Goal: Share content: Share content

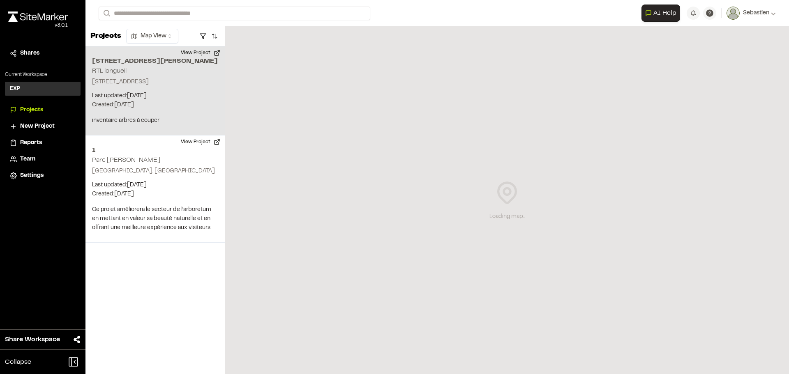
click at [136, 120] on div "[STREET_ADDRESS][PERSON_NAME] RTL longueil Longueuil, QC J4G 2M4 Last updated: …" at bounding box center [155, 90] width 140 height 89
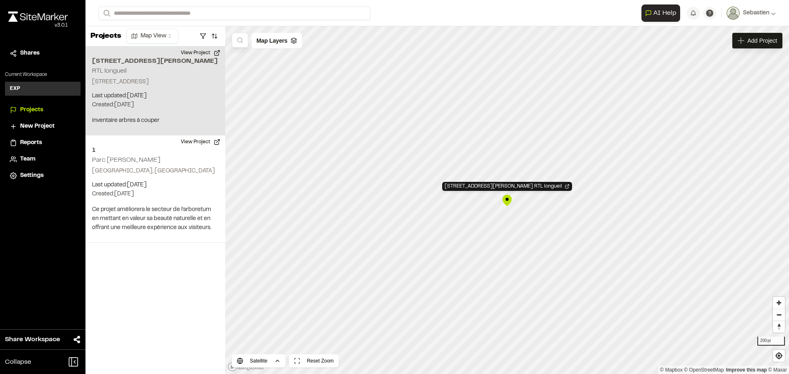
click at [507, 200] on div "1150 Bd Marie-Victorin, Longueuil, QC J4G 2H9 RTL longueil" at bounding box center [507, 200] width 12 height 12
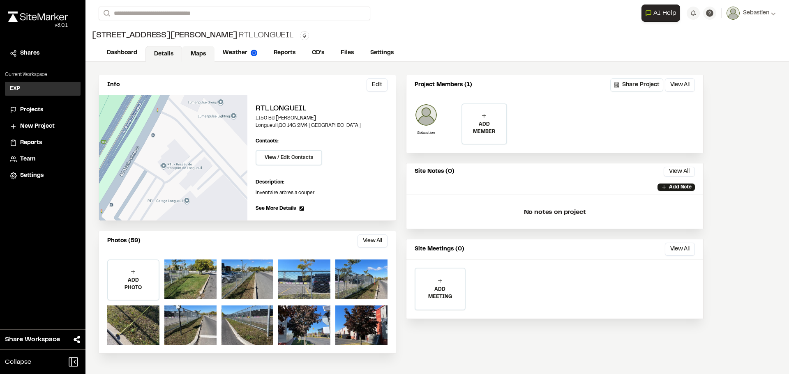
click at [195, 51] on link "Maps" at bounding box center [198, 54] width 32 height 16
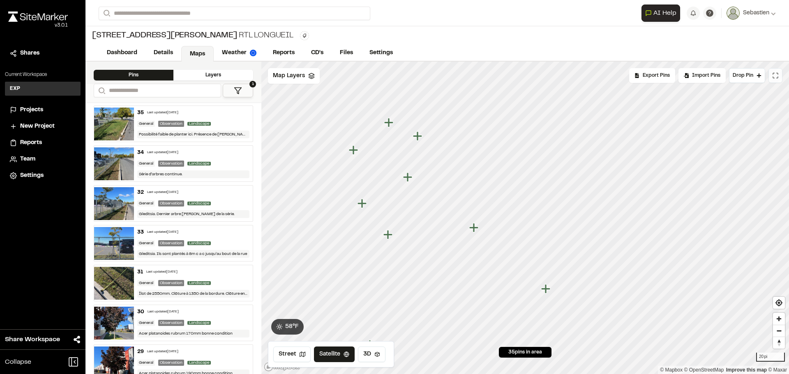
click at [774, 76] on icon at bounding box center [775, 75] width 7 height 7
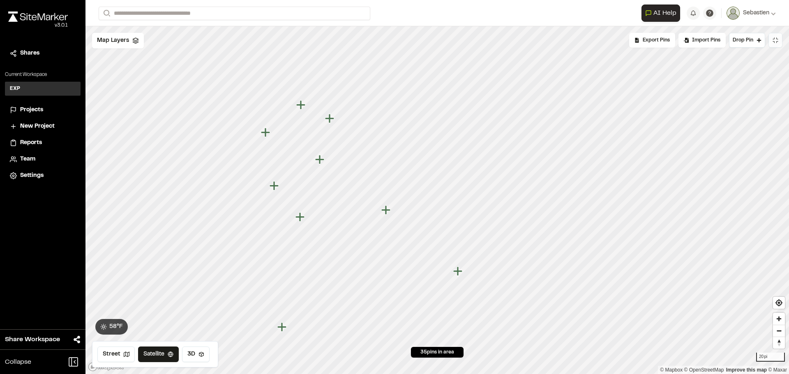
click at [774, 44] on button at bounding box center [775, 40] width 14 height 15
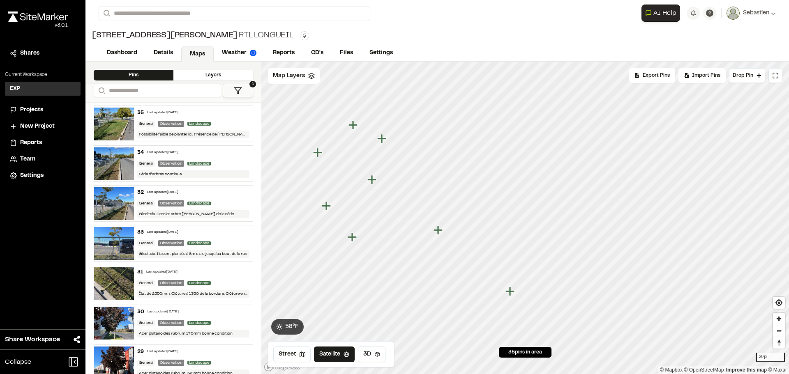
click at [235, 90] on icon at bounding box center [238, 91] width 8 height 8
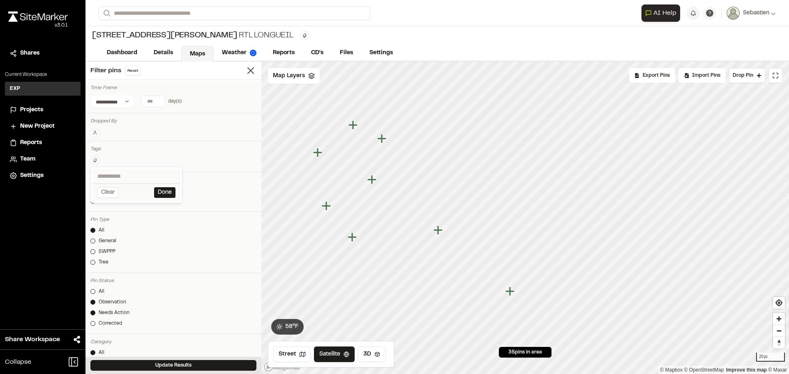
click at [94, 160] on html "**********" at bounding box center [394, 187] width 789 height 374
click at [113, 189] on span "arbre" at bounding box center [136, 189] width 78 height 9
click at [166, 235] on button "Done" at bounding box center [164, 235] width 21 height 11
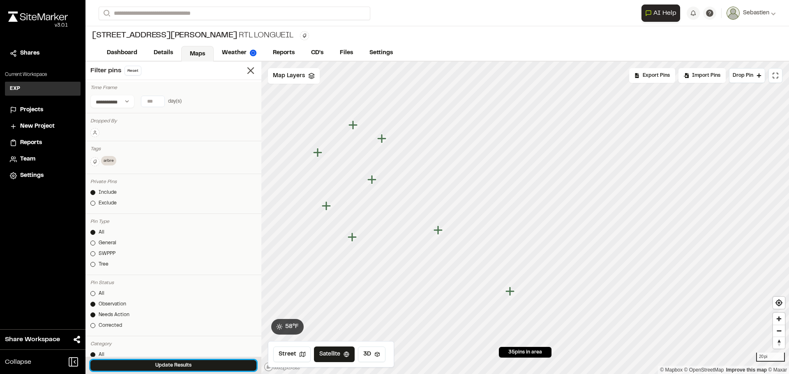
click at [166, 365] on button "Update Results" at bounding box center [173, 365] width 166 height 11
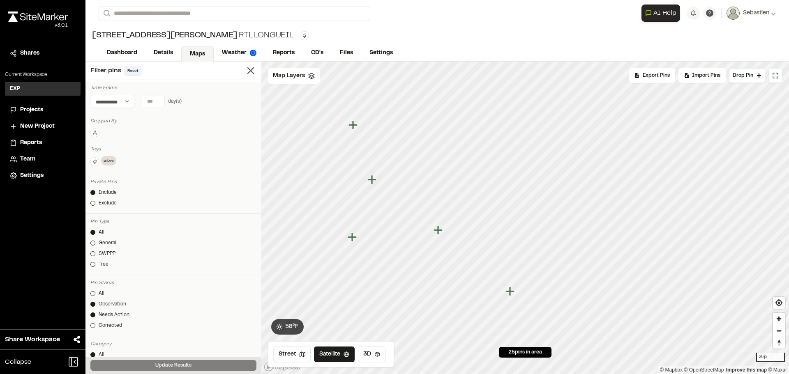
click at [131, 69] on button "Reset" at bounding box center [132, 71] width 17 height 10
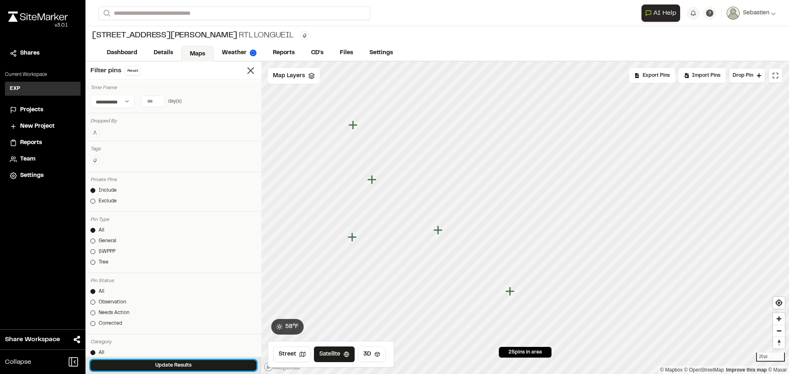
click at [163, 365] on button "Update Results" at bounding box center [173, 365] width 166 height 11
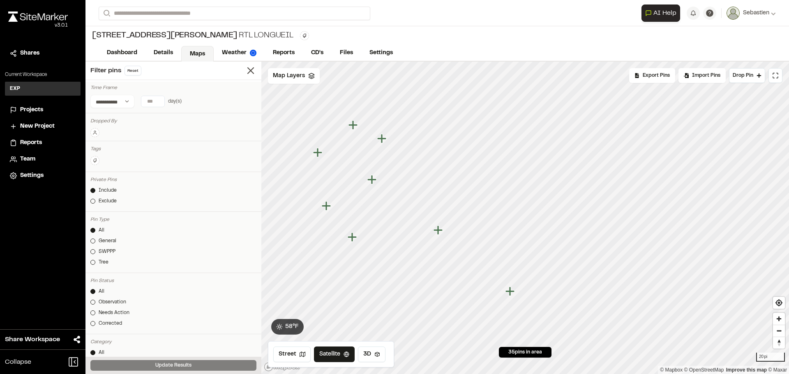
click at [384, 138] on icon "Map marker" at bounding box center [381, 138] width 9 height 9
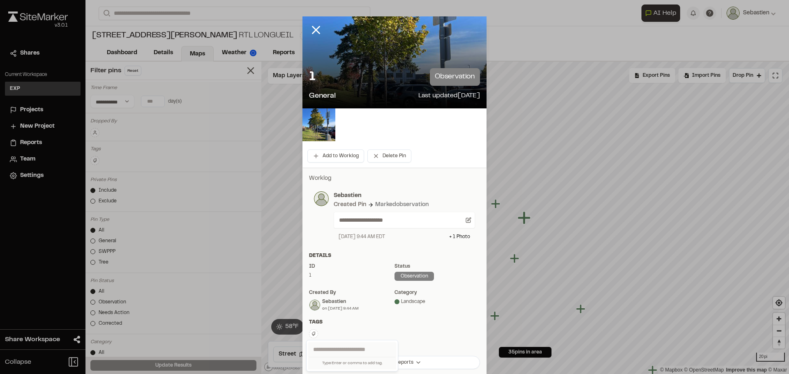
click at [309, 335] on html "**********" at bounding box center [394, 187] width 789 height 374
click at [333, 292] on span "arbre" at bounding box center [346, 293] width 67 height 9
click at [586, 252] on html "**********" at bounding box center [394, 187] width 789 height 374
click at [309, 27] on icon at bounding box center [316, 30] width 14 height 14
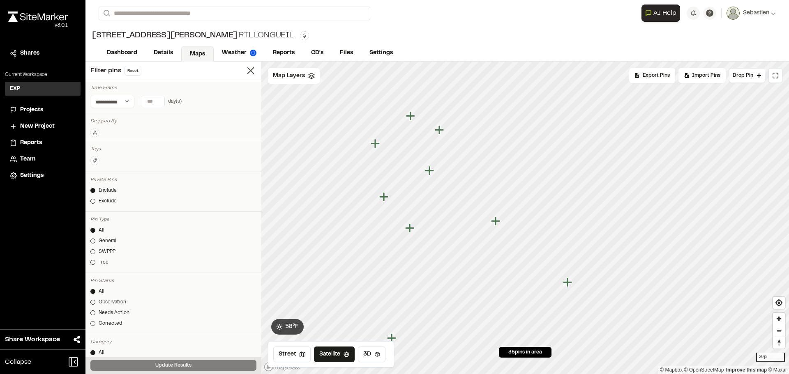
click at [412, 232] on icon "Map marker" at bounding box center [410, 228] width 11 height 11
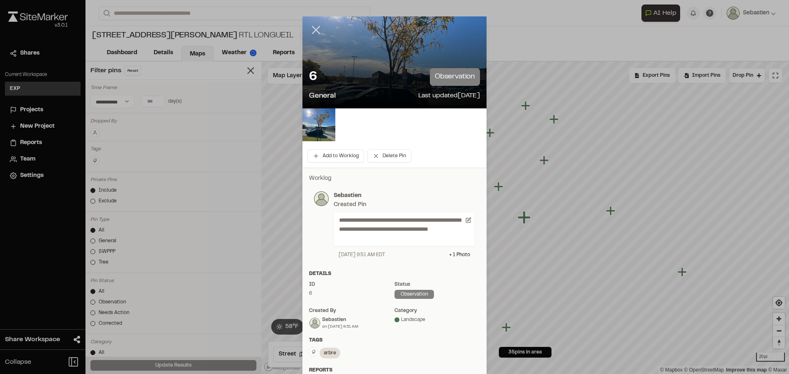
click at [309, 29] on icon at bounding box center [316, 30] width 14 height 14
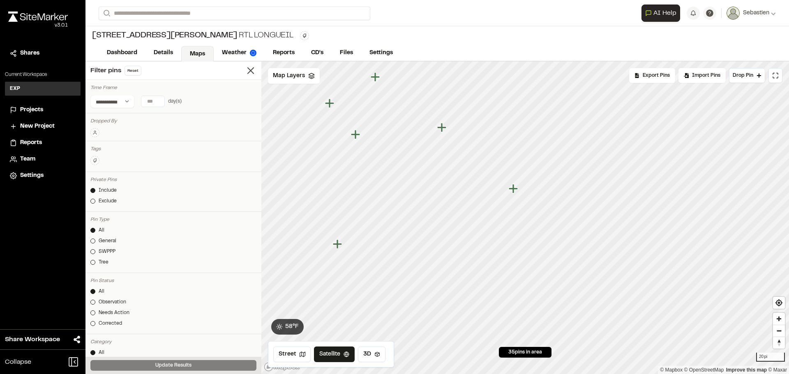
click at [442, 129] on icon "Map marker" at bounding box center [441, 127] width 9 height 9
click at [597, 280] on icon "Map marker" at bounding box center [595, 278] width 9 height 9
click at [485, 166] on icon "Map marker" at bounding box center [484, 163] width 9 height 9
click at [552, 242] on icon "Map marker" at bounding box center [547, 241] width 9 height 9
click at [538, 242] on icon "Map marker" at bounding box center [539, 242] width 9 height 9
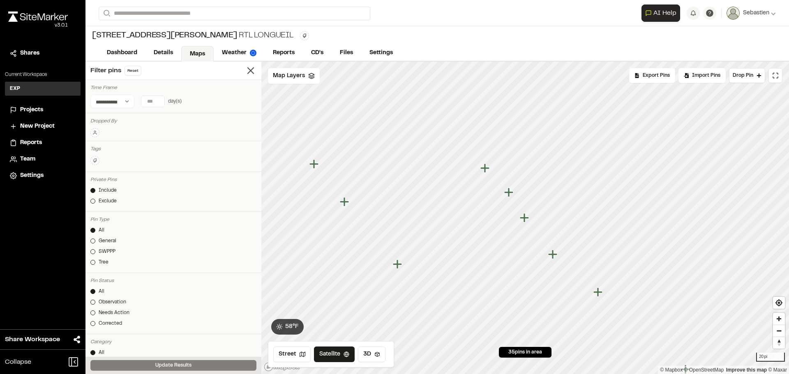
click at [553, 255] on icon "Map marker" at bounding box center [552, 254] width 9 height 9
click at [643, 330] on icon "Map marker" at bounding box center [642, 329] width 9 height 9
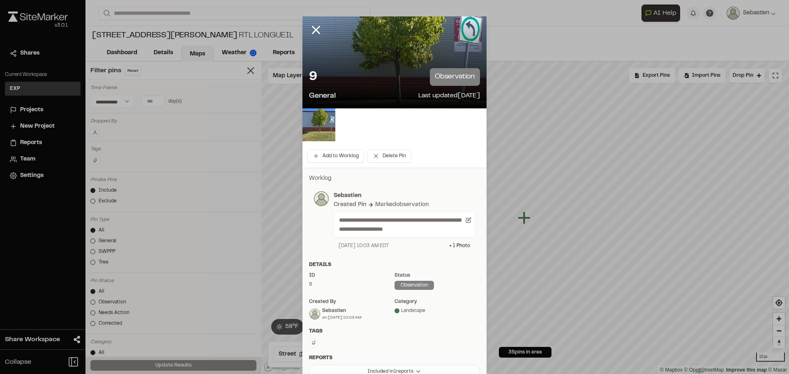
click at [310, 344] on html "**********" at bounding box center [394, 187] width 789 height 374
click at [327, 304] on span "arbre" at bounding box center [346, 302] width 67 height 9
click at [562, 182] on html "**********" at bounding box center [394, 187] width 789 height 374
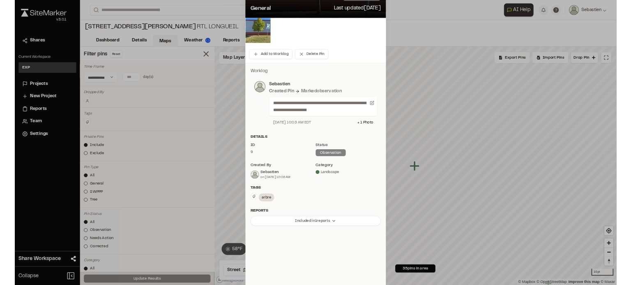
scroll to position [86, 0]
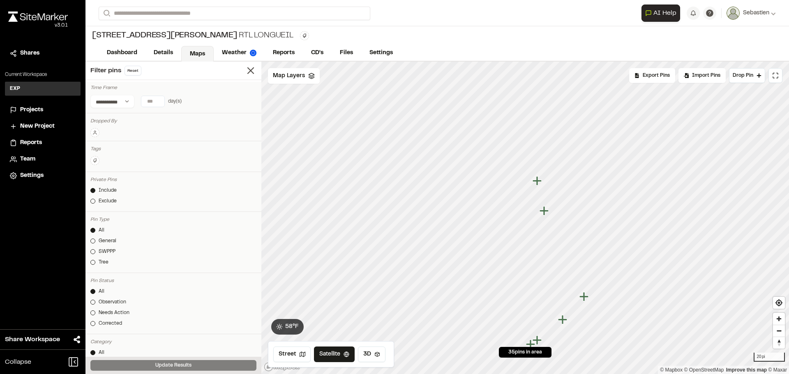
click at [544, 211] on icon "Map marker" at bounding box center [543, 210] width 9 height 9
click at [518, 187] on icon "Map marker" at bounding box center [517, 187] width 9 height 9
click at [97, 157] on html "**********" at bounding box center [394, 187] width 789 height 374
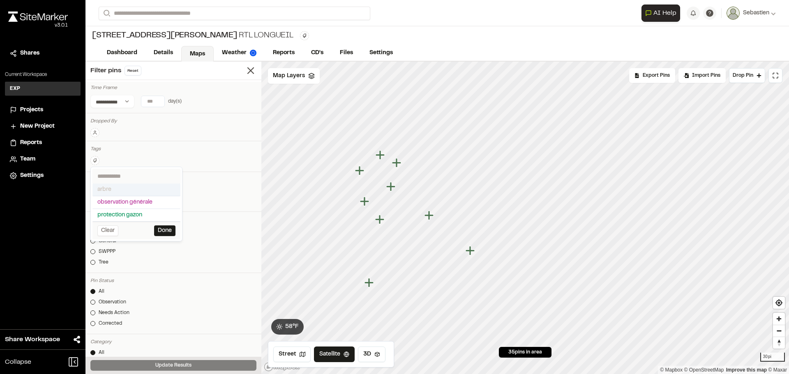
click at [106, 187] on span "arbre" at bounding box center [136, 189] width 78 height 9
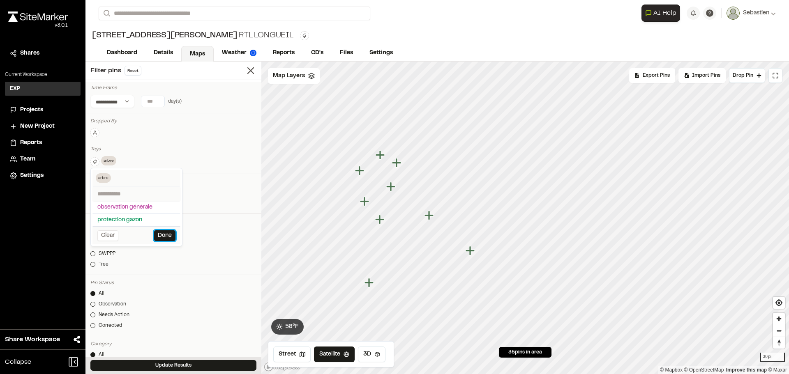
click at [167, 237] on button "Done" at bounding box center [164, 235] width 21 height 11
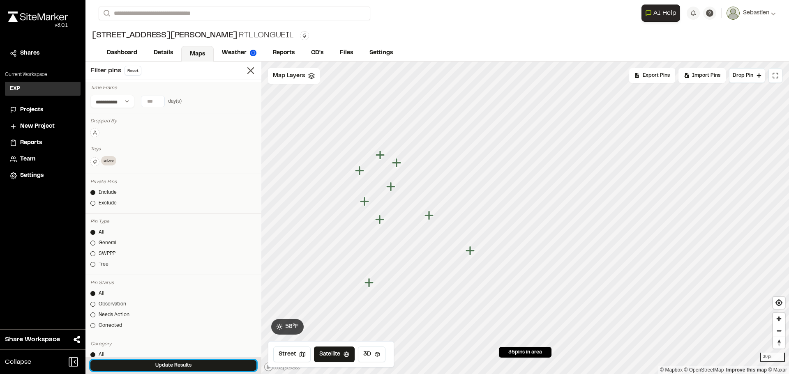
click at [176, 366] on button "Update Results" at bounding box center [173, 365] width 166 height 11
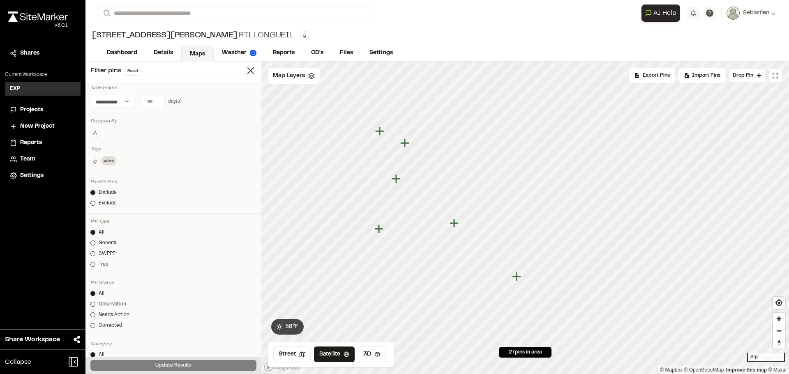
click at [398, 180] on icon "Map marker" at bounding box center [395, 178] width 9 height 9
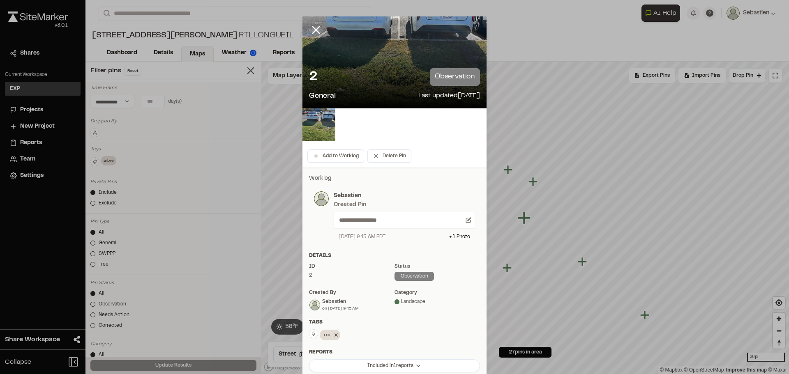
click at [325, 336] on icon at bounding box center [326, 334] width 7 height 7
click at [333, 334] on div at bounding box center [394, 187] width 789 height 374
click at [334, 335] on icon at bounding box center [335, 335] width 3 height 3
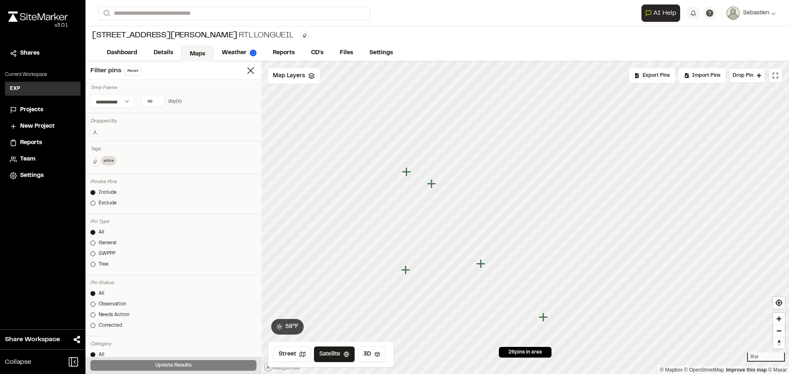
click at [432, 184] on icon "Map marker" at bounding box center [431, 183] width 9 height 9
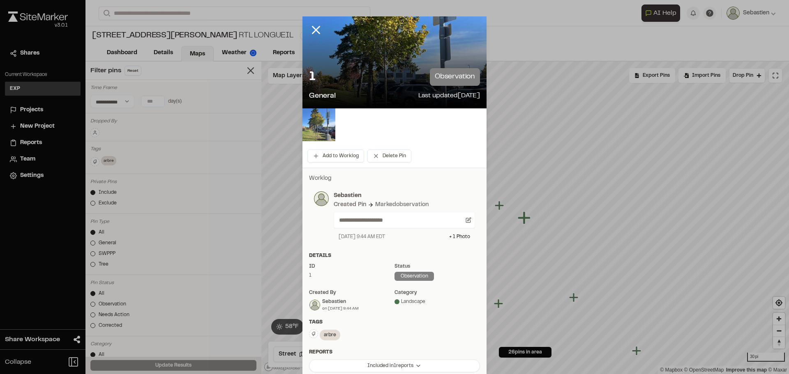
click at [310, 127] on img at bounding box center [318, 124] width 33 height 33
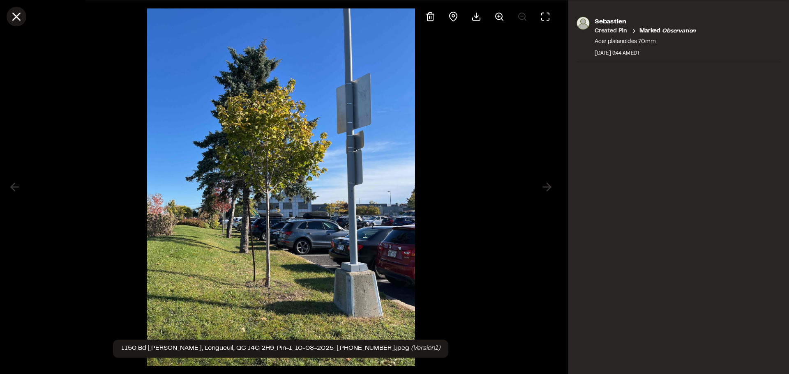
click at [15, 17] on icon at bounding box center [16, 16] width 14 height 14
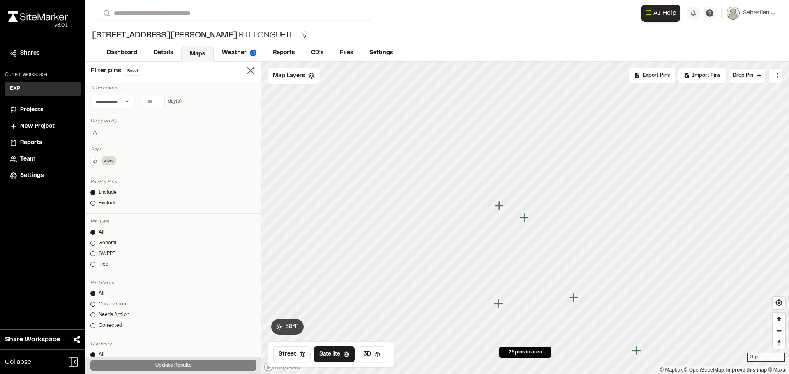
click at [499, 205] on icon "Map marker" at bounding box center [499, 205] width 9 height 9
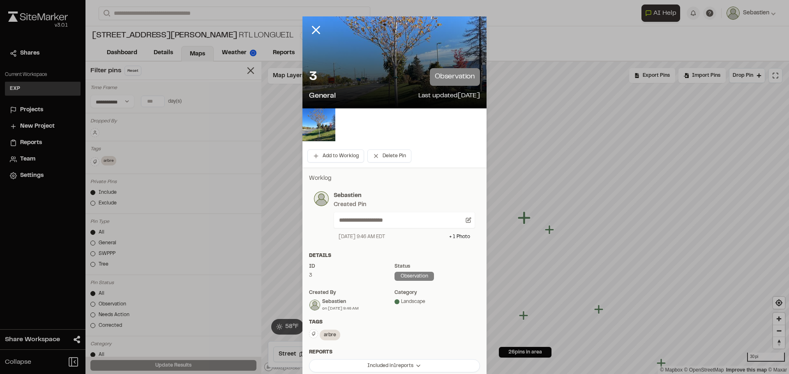
click at [393, 67] on div "3 observation General Last updated Oct 8, 2025" at bounding box center [394, 85] width 184 height 47
click at [321, 128] on img at bounding box center [318, 124] width 33 height 33
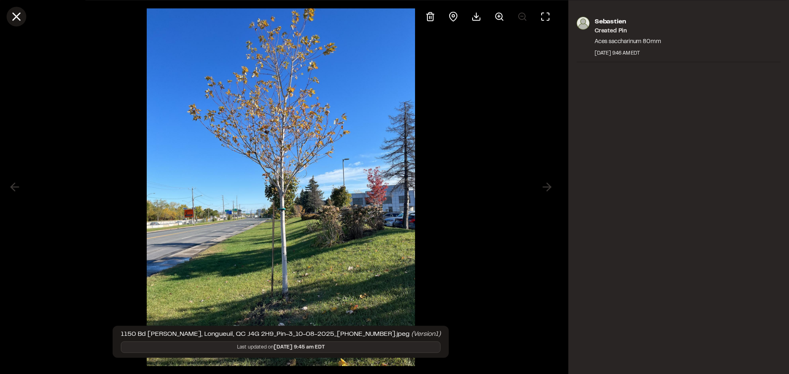
click at [15, 16] on icon at bounding box center [16, 16] width 14 height 14
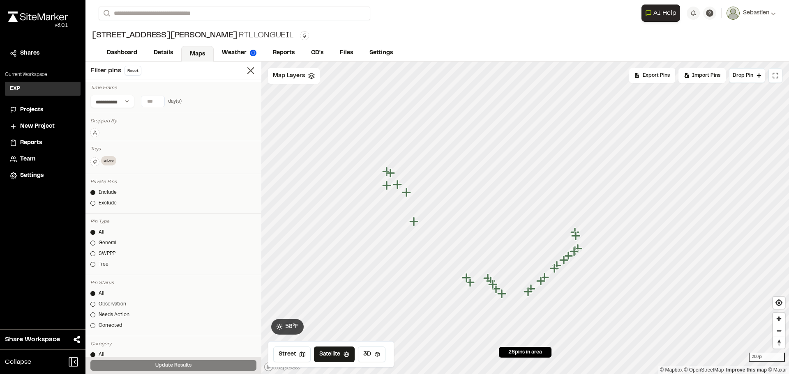
click at [389, 172] on icon "Map marker" at bounding box center [390, 172] width 9 height 9
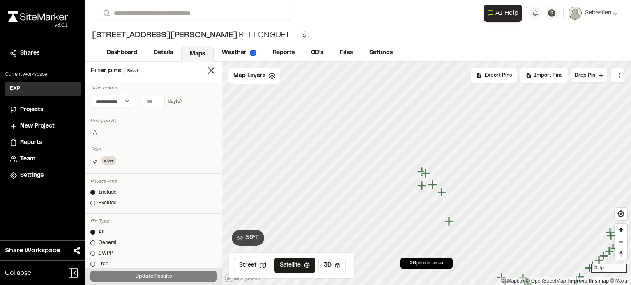
drag, startPoint x: 440, startPoint y: 32, endPoint x: 440, endPoint y: 41, distance: 9.0
click at [380, 97] on icon "Map marker" at bounding box center [379, 96] width 9 height 9
drag, startPoint x: 460, startPoint y: 62, endPoint x: 443, endPoint y: 305, distance: 243.4
click at [443, 285] on html "**********" at bounding box center [315, 142] width 631 height 285
click at [461, 249] on icon "Map marker" at bounding box center [460, 248] width 9 height 9
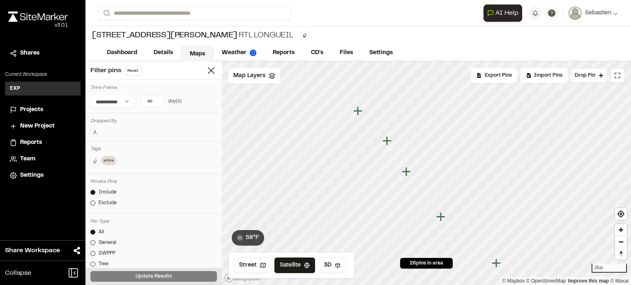
click at [357, 110] on icon "Map marker" at bounding box center [357, 110] width 9 height 9
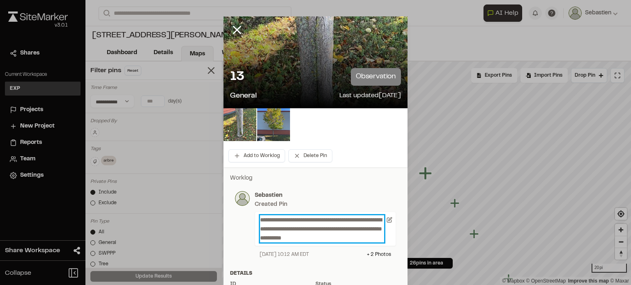
drag, startPoint x: 278, startPoint y: 238, endPoint x: 311, endPoint y: 239, distance: 32.9
click at [278, 238] on p "**********" at bounding box center [322, 229] width 124 height 27
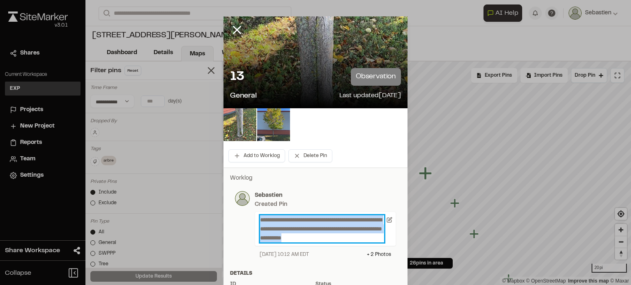
drag, startPoint x: 358, startPoint y: 239, endPoint x: 258, endPoint y: 222, distance: 102.1
click at [260, 222] on p "**********" at bounding box center [322, 229] width 124 height 27
copy p "**********"
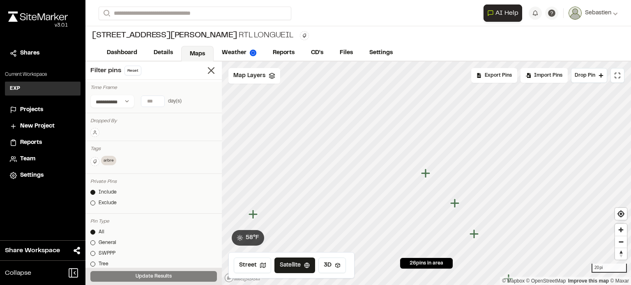
click at [460, 203] on icon "Map marker" at bounding box center [455, 203] width 11 height 11
click at [375, 131] on icon "Map marker" at bounding box center [375, 132] width 9 height 9
click at [462, 218] on icon "Map marker" at bounding box center [460, 218] width 9 height 9
click at [482, 219] on icon "Map marker" at bounding box center [480, 219] width 9 height 9
click at [329, 148] on icon "Map marker" at bounding box center [327, 148] width 9 height 9
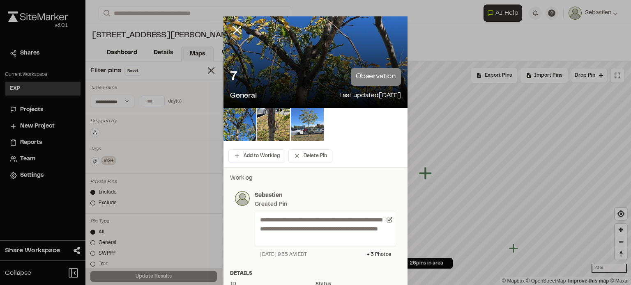
click at [301, 125] on img at bounding box center [307, 124] width 33 height 33
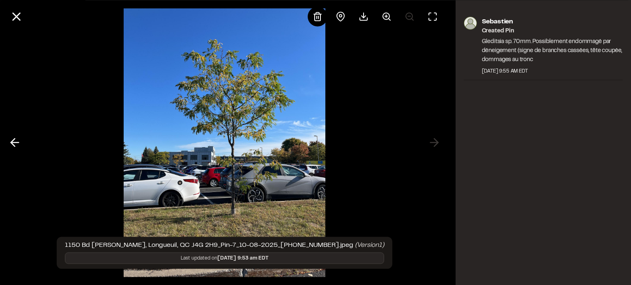
drag, startPoint x: 434, startPoint y: 141, endPoint x: 438, endPoint y: 143, distance: 4.6
click at [435, 142] on div at bounding box center [224, 142] width 449 height 285
click at [303, 127] on img at bounding box center [225, 142] width 202 height 285
click at [14, 143] on line at bounding box center [15, 143] width 8 height 0
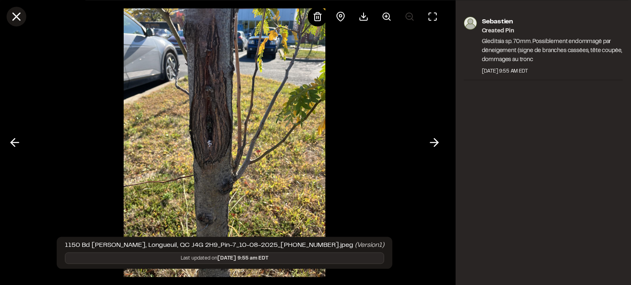
click at [15, 14] on line at bounding box center [16, 16] width 7 height 7
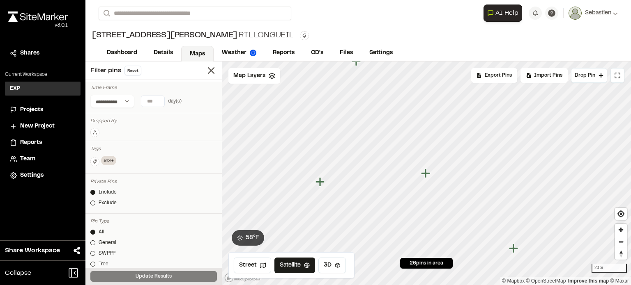
click at [515, 249] on icon "Map marker" at bounding box center [513, 248] width 9 height 9
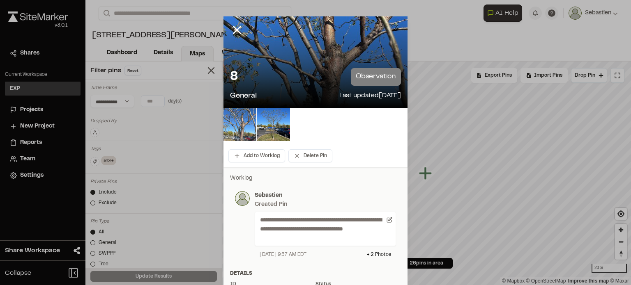
click at [234, 127] on img at bounding box center [239, 124] width 33 height 33
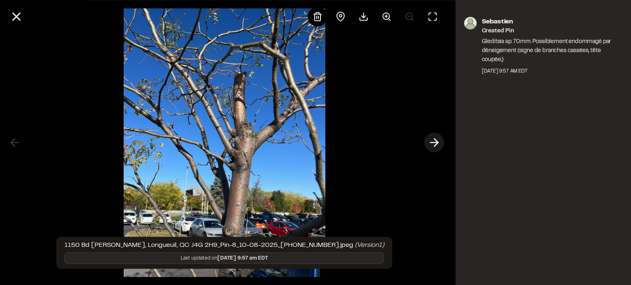
click at [438, 144] on icon at bounding box center [434, 143] width 13 height 14
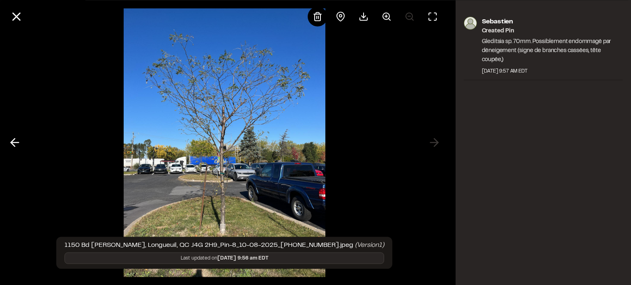
click at [216, 125] on img at bounding box center [225, 142] width 202 height 285
click at [19, 143] on icon at bounding box center [14, 143] width 13 height 14
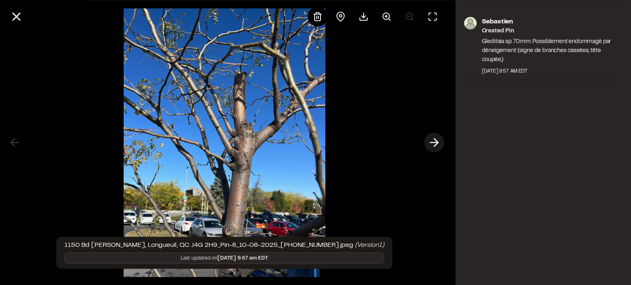
click at [435, 142] on icon at bounding box center [434, 143] width 13 height 14
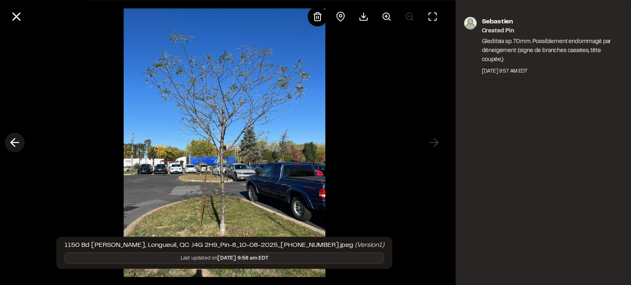
click at [12, 142] on icon at bounding box center [14, 143] width 13 height 14
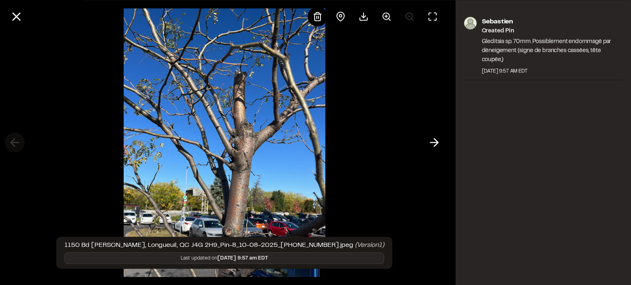
click at [12, 142] on div at bounding box center [224, 142] width 449 height 285
click at [14, 15] on icon at bounding box center [16, 16] width 14 height 14
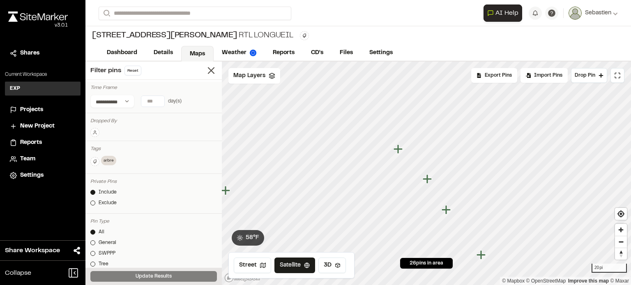
click at [398, 151] on icon "Map marker" at bounding box center [398, 149] width 9 height 9
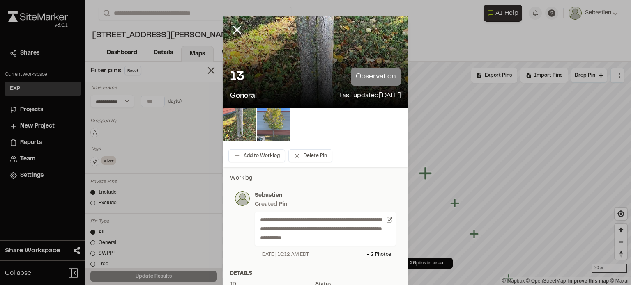
click at [272, 123] on img at bounding box center [273, 124] width 33 height 33
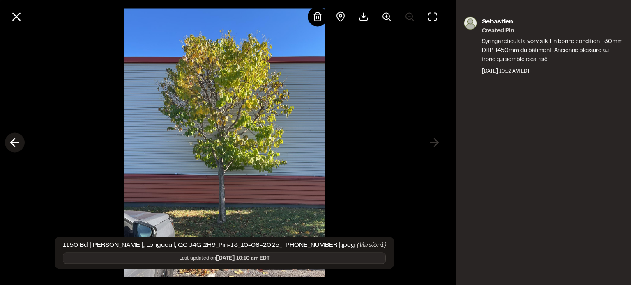
click at [15, 143] on icon at bounding box center [14, 143] width 13 height 14
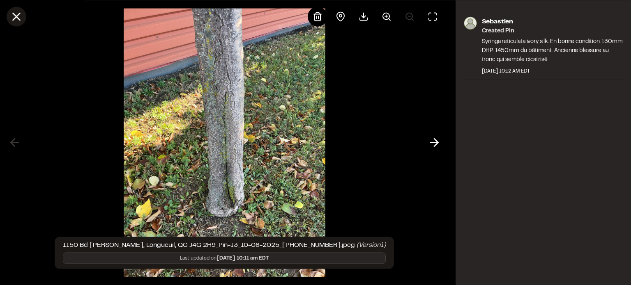
click at [19, 17] on icon at bounding box center [16, 16] width 14 height 14
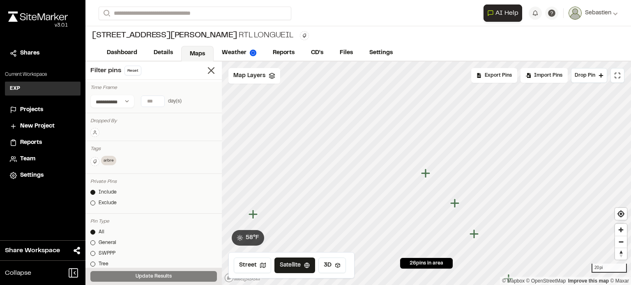
click at [456, 205] on icon "Map marker" at bounding box center [455, 203] width 11 height 11
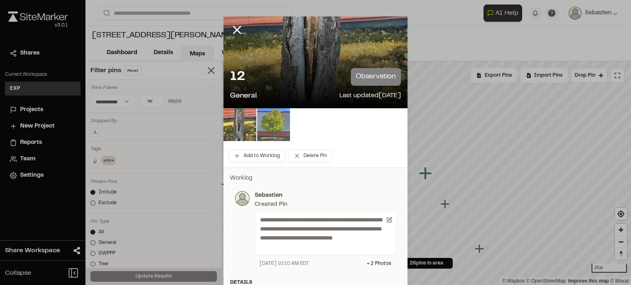
click at [267, 124] on img at bounding box center [273, 124] width 33 height 33
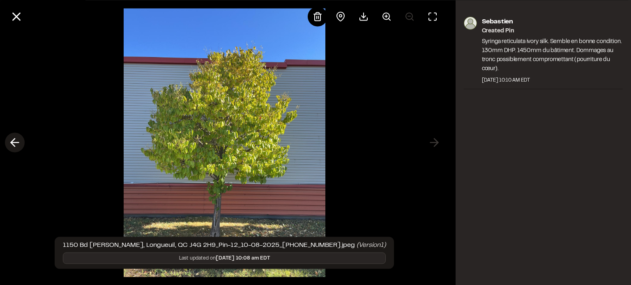
click at [18, 143] on line at bounding box center [15, 143] width 8 height 0
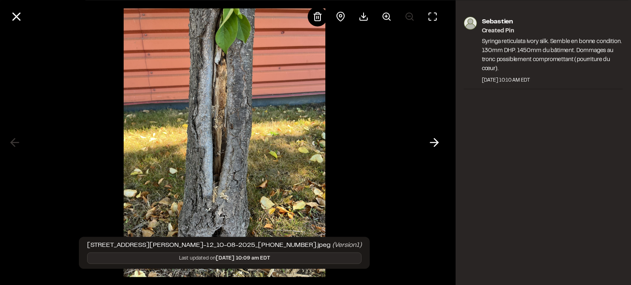
click at [207, 124] on img at bounding box center [225, 142] width 202 height 285
click at [16, 19] on icon at bounding box center [16, 16] width 14 height 14
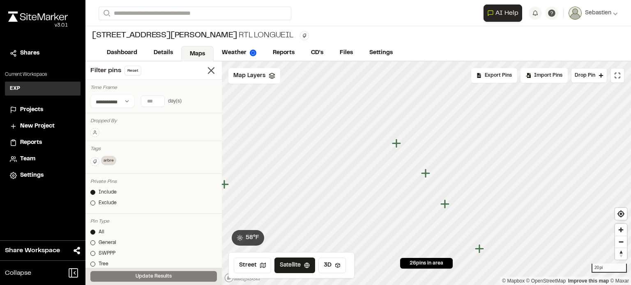
click at [445, 204] on icon "Map marker" at bounding box center [444, 204] width 9 height 9
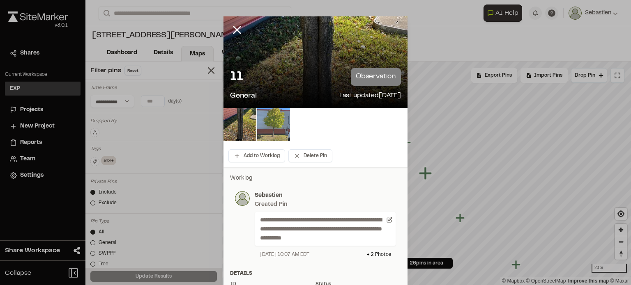
click at [272, 125] on img at bounding box center [273, 124] width 33 height 33
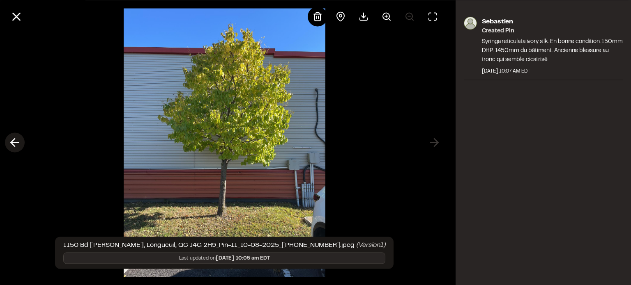
click at [14, 143] on icon at bounding box center [14, 143] width 13 height 14
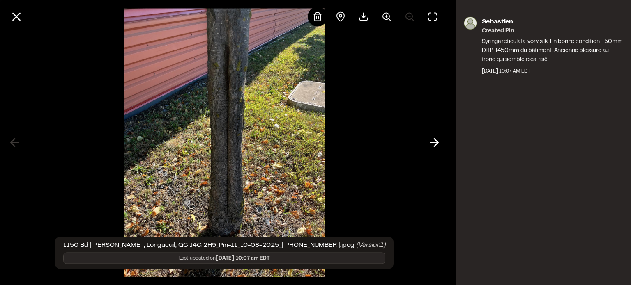
click at [205, 123] on img at bounding box center [225, 142] width 202 height 285
click at [15, 18] on line at bounding box center [16, 16] width 7 height 7
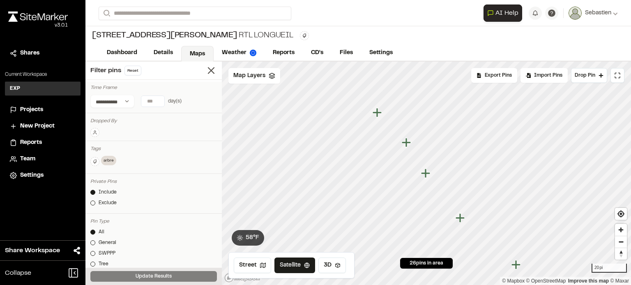
click at [463, 217] on icon "Map marker" at bounding box center [460, 218] width 9 height 9
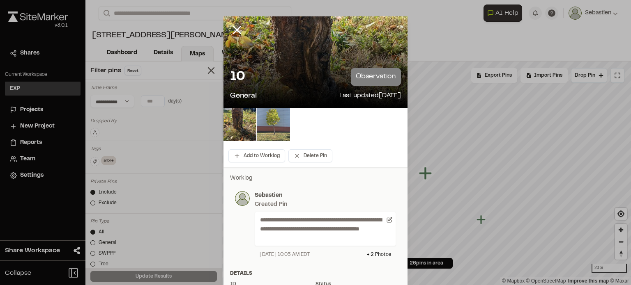
click at [265, 124] on img at bounding box center [273, 124] width 33 height 33
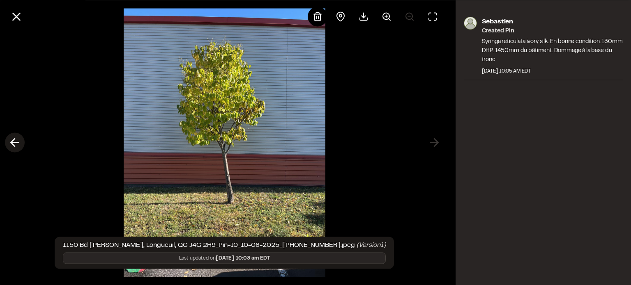
click at [15, 142] on icon at bounding box center [14, 143] width 13 height 14
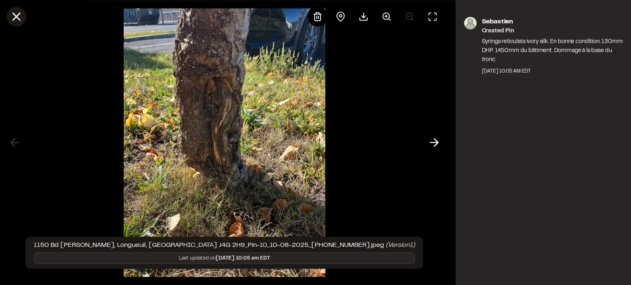
click at [14, 19] on icon at bounding box center [16, 16] width 14 height 14
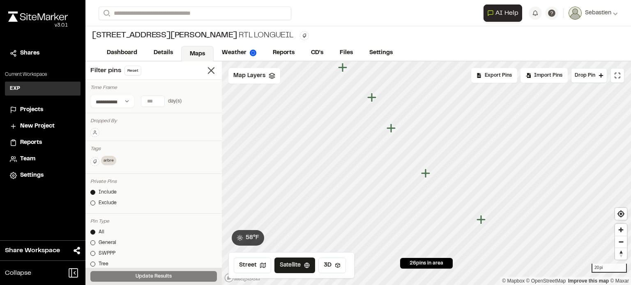
click at [483, 220] on icon "Map marker" at bounding box center [480, 219] width 9 height 9
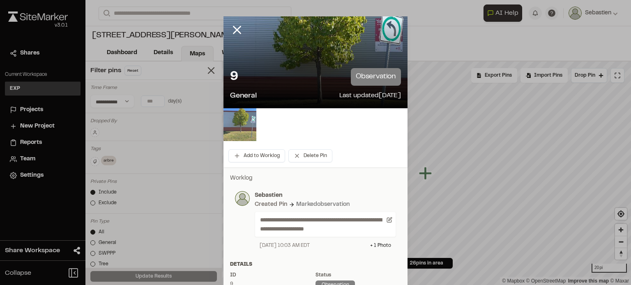
click at [238, 126] on img at bounding box center [239, 124] width 33 height 33
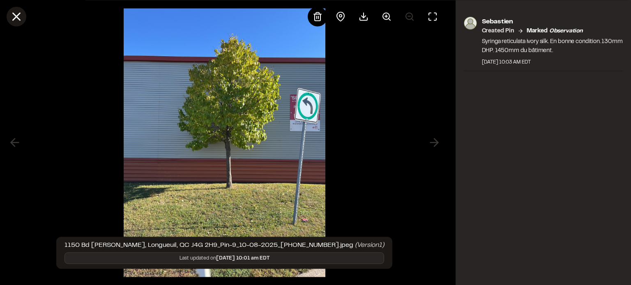
click at [15, 18] on line at bounding box center [16, 16] width 7 height 7
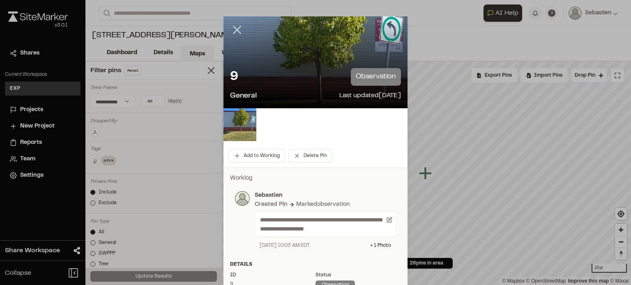
click at [234, 29] on line at bounding box center [237, 30] width 7 height 7
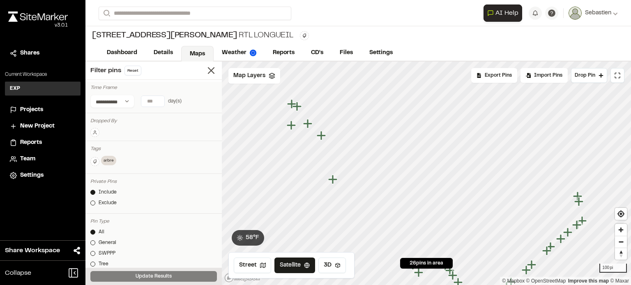
click at [194, 51] on link "Maps" at bounding box center [197, 54] width 32 height 16
click at [208, 69] on line at bounding box center [211, 71] width 6 height 6
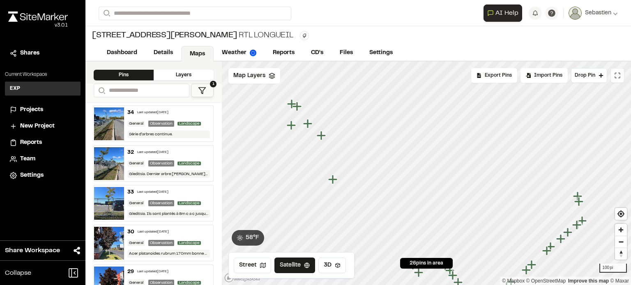
click at [619, 74] on icon at bounding box center [617, 75] width 7 height 7
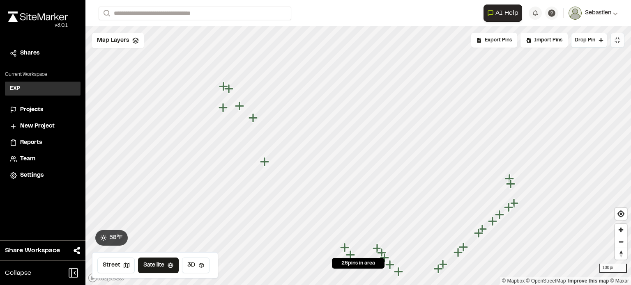
click at [616, 11] on icon at bounding box center [615, 13] width 5 height 5
click at [30, 53] on span "Shares" at bounding box center [29, 53] width 19 height 9
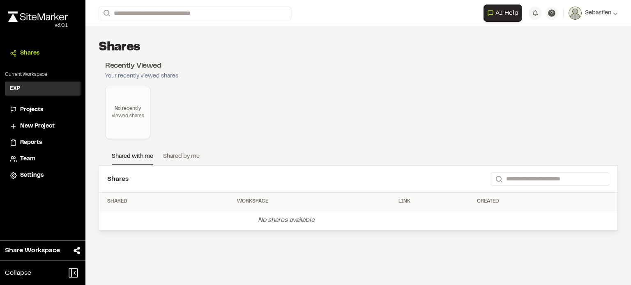
click at [26, 109] on span "Projects" at bounding box center [31, 110] width 23 height 9
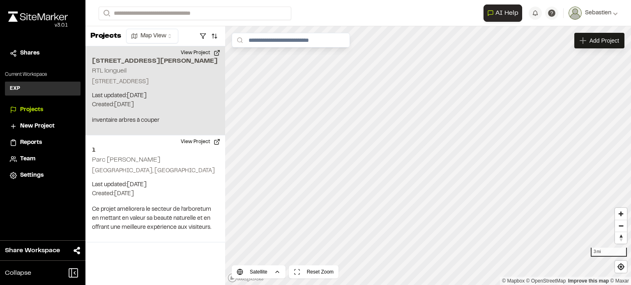
click at [94, 110] on p "Created: Oct 8, 2025" at bounding box center [155, 105] width 127 height 9
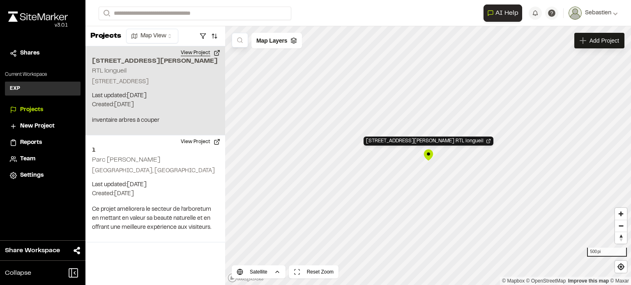
click at [216, 52] on button "View Project" at bounding box center [200, 52] width 49 height 13
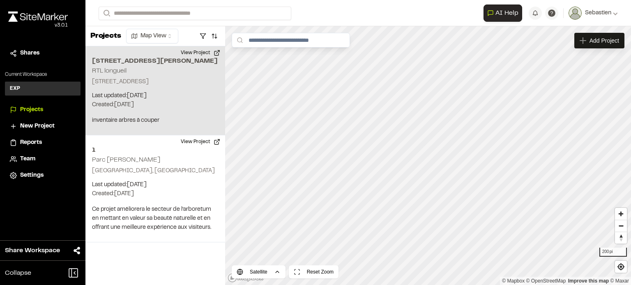
click at [161, 101] on p "Last updated: Oct 8, 2025" at bounding box center [155, 96] width 127 height 9
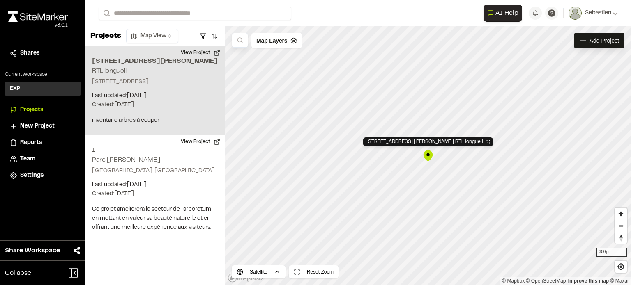
click at [431, 156] on div "[STREET_ADDRESS][PERSON_NAME] RTL longueil" at bounding box center [428, 156] width 12 height 12
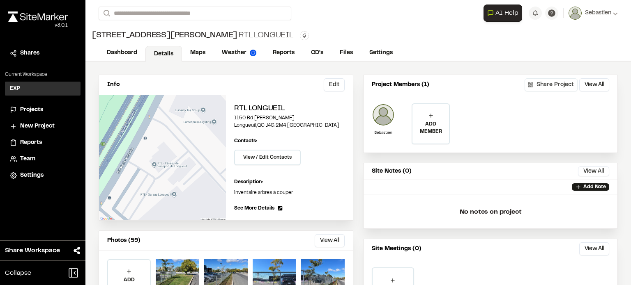
click at [538, 85] on button "Share Project" at bounding box center [551, 84] width 53 height 13
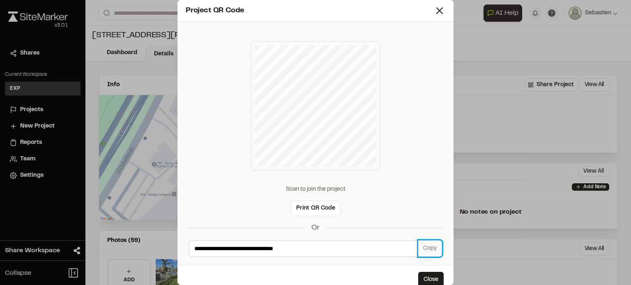
click at [418, 246] on button "Copy" at bounding box center [430, 249] width 24 height 16
click at [435, 11] on icon at bounding box center [440, 11] width 12 height 12
